Goal: Find specific page/section: Find specific page/section

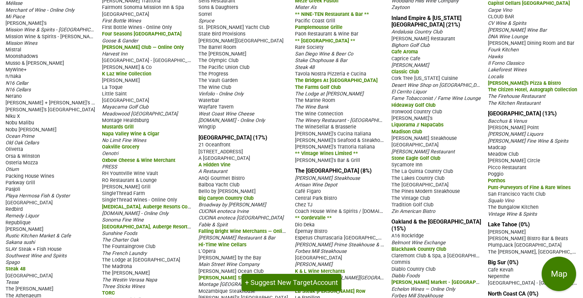
scroll to position [490, 0]
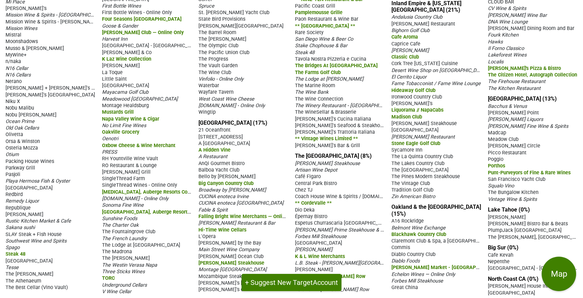
drag, startPoint x: 7, startPoint y: 49, endPoint x: 539, endPoint y: 299, distance: 588.2
copy div "Los Angeles (8%) 71 Above Alexander's Steakhouse Angelini Osteria Angler Arroyo…"
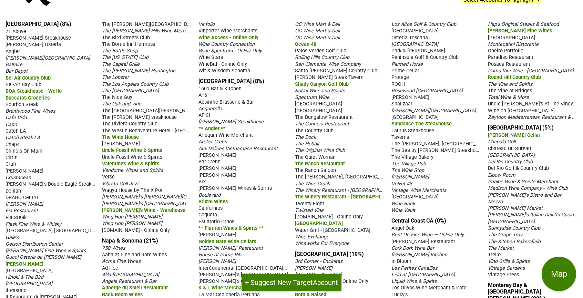
scroll to position [0, 0]
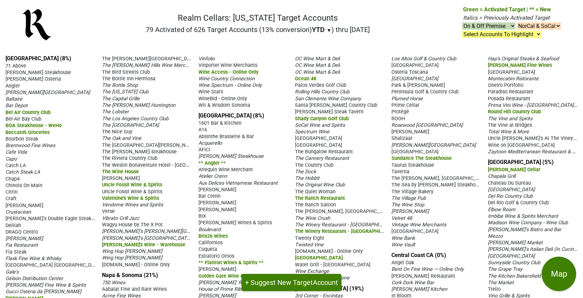
click at [414, 21] on nav "Realm Cellars: California Target Accounts 79 Activated of 626 Target Accounts (…" at bounding box center [292, 28] width 550 height 44
click at [557, 27] on select "NorCal & SoCal NorCal Only SoCal Only" at bounding box center [539, 25] width 44 height 7
click at [517, 22] on select "NorCal & SoCal NorCal Only SoCal Only" at bounding box center [539, 25] width 44 height 7
click at [555, 27] on select "NorCal & SoCal NorCal Only SoCal Only" at bounding box center [539, 25] width 44 height 7
select select "1"
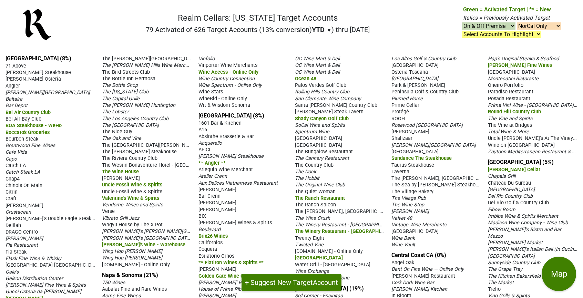
click at [517, 22] on select "NorCal & SoCal NorCal Only SoCal Only" at bounding box center [539, 25] width 44 height 7
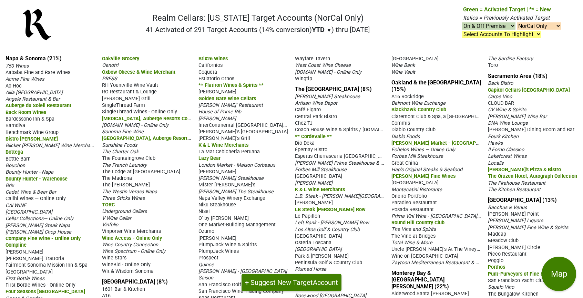
select select "1"
click at [512, 27] on select "On & Off Premise On Premise Off Premise Country Clubs Only" at bounding box center [488, 25] width 53 height 7
click at [538, 34] on select "Select Accounts To Highlight **Activated After 8/1/25** Prev. Active, YTD Non-B…" at bounding box center [501, 34] width 79 height 7
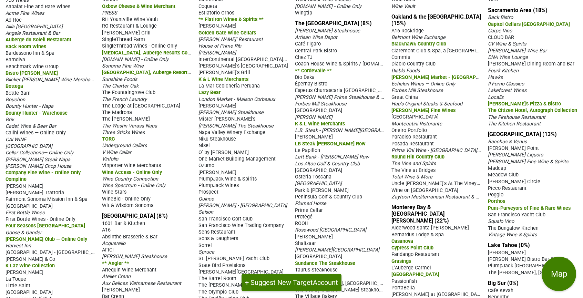
scroll to position [106, 0]
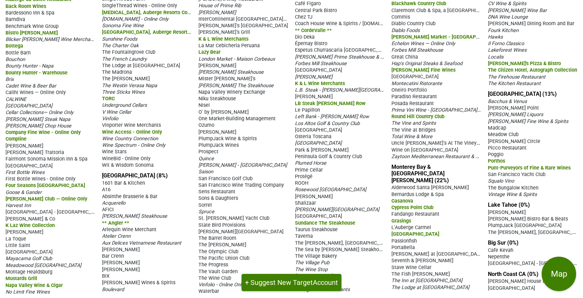
drag, startPoint x: 15, startPoint y: 55, endPoint x: 510, endPoint y: 288, distance: 547.0
click at [532, 288] on div "Napa & Sonoma (21%) 750 Wines Aabalat Fine and Rare Wines Acme Fine Wines Ad Ho…" at bounding box center [291, 121] width 583 height 357
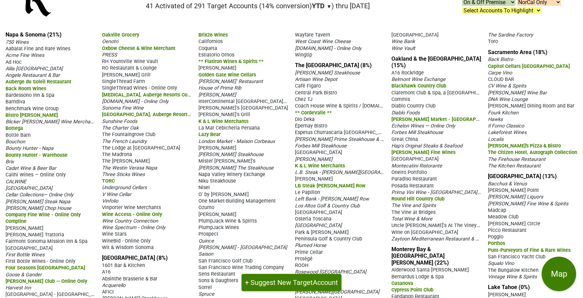
scroll to position [0, 0]
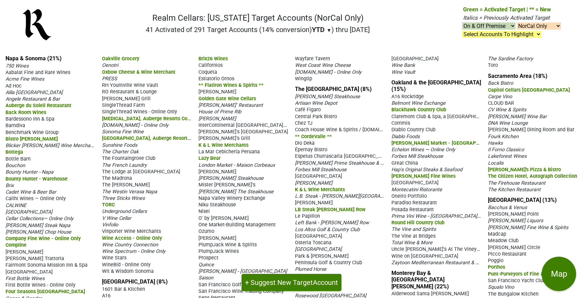
drag, startPoint x: 421, startPoint y: 33, endPoint x: 436, endPoint y: 30, distance: 15.0
click at [422, 32] on nav "Realm Cellars: California Target Accounts (NorCal Only) 41 Activated of 291 Tar…" at bounding box center [292, 28] width 550 height 44
click at [497, 27] on select "On & Off Premise On Premise Off Premise Country Clubs Only" at bounding box center [488, 25] width 53 height 7
select select "on"
click at [462, 22] on select "On & Off Premise On Premise Off Premise Country Clubs Only" at bounding box center [488, 25] width 53 height 7
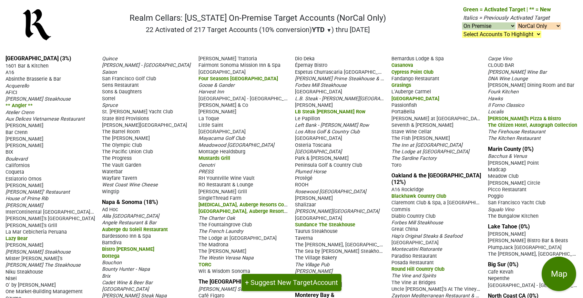
select select "on"
select select "1"
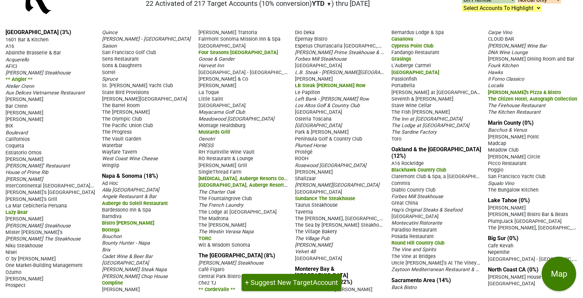
drag, startPoint x: 31, startPoint y: 76, endPoint x: 537, endPoint y: 292, distance: 550.3
click at [537, 292] on div "San Francisco (3%) 1601 Bar & Kitchen A16 Absinthe Brasserie & Bar Acquerello A…" at bounding box center [291, 160] width 583 height 275
copy div "San Francisco (3%) 1601 Bar & Kitchen A16 Absinthe Brasserie & Bar Acquerello A…"
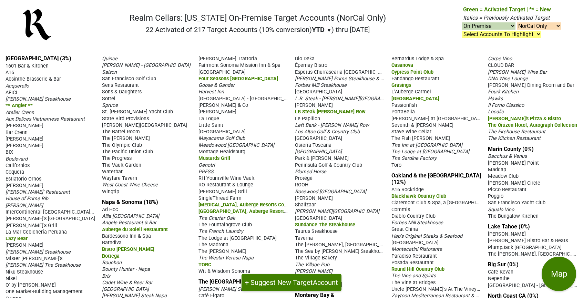
click at [512, 25] on select "On & Off Premise On Premise Off Premise Country Clubs Only" at bounding box center [488, 25] width 53 height 7
select select "off"
click at [462, 22] on select "On & Off Premise On Premise Off Premise Country Clubs Only" at bounding box center [488, 25] width 53 height 7
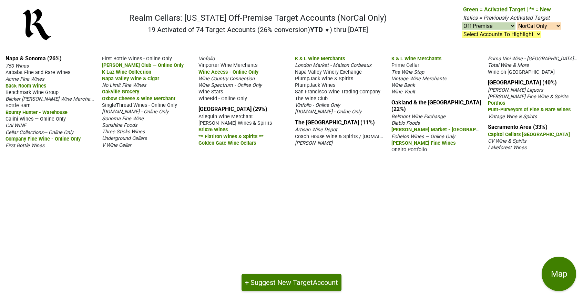
select select "off"
select select "1"
drag, startPoint x: 3, startPoint y: 57, endPoint x: 578, endPoint y: 170, distance: 586.1
click at [578, 170] on div "Napa & Sonoma (26%) 750 Wines Aabalat Fine and Rare Wines Acme Fine Wines Back …" at bounding box center [291, 174] width 583 height 249
copy div "Napa & Sonoma (26%) 750 Wines Aabalat Fine and Rare Wines Acme Fine Wines Back …"
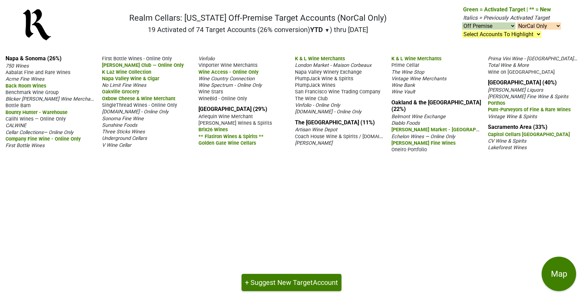
copy div "Napa & Sonoma (26%) 750 Wines Aabalat Fine and Rare Wines Acme Fine Wines Back …"
click at [509, 27] on select "On & Off Premise On Premise Off Premise Country Clubs Only" at bounding box center [488, 25] width 53 height 7
select select "club"
click at [462, 22] on select "On & Off Premise On Premise Off Premise Country Clubs Only" at bounding box center [488, 25] width 53 height 7
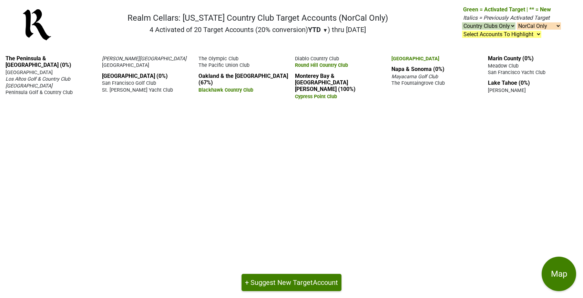
select select "club"
select select "1"
click at [496, 28] on select "On & Off Premise On Premise Off Premise Country Clubs Only" at bounding box center [488, 25] width 53 height 7
select select
click at [462, 22] on select "On & Off Premise On Premise Off Premise Country Clubs Only" at bounding box center [488, 25] width 53 height 7
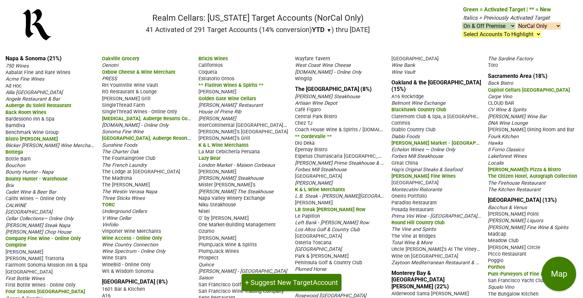
select select "1"
click at [499, 36] on select "Select Accounts To Highlight **Activated After [DATE]** Prev. Active, YTD Non-B…" at bounding box center [501, 34] width 79 height 7
